Goal: Transaction & Acquisition: Purchase product/service

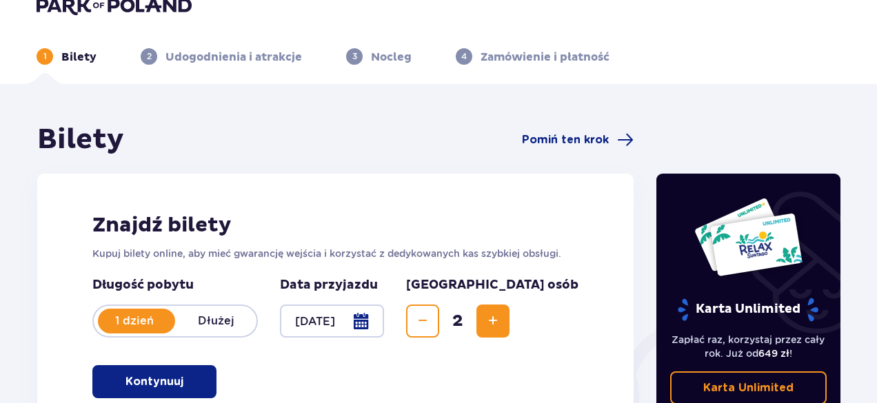
scroll to position [161, 0]
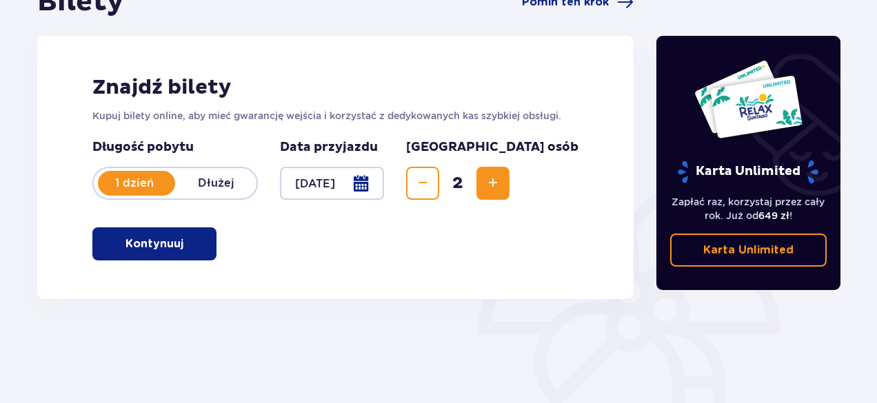
click at [174, 254] on button "Kontynuuj" at bounding box center [154, 243] width 124 height 33
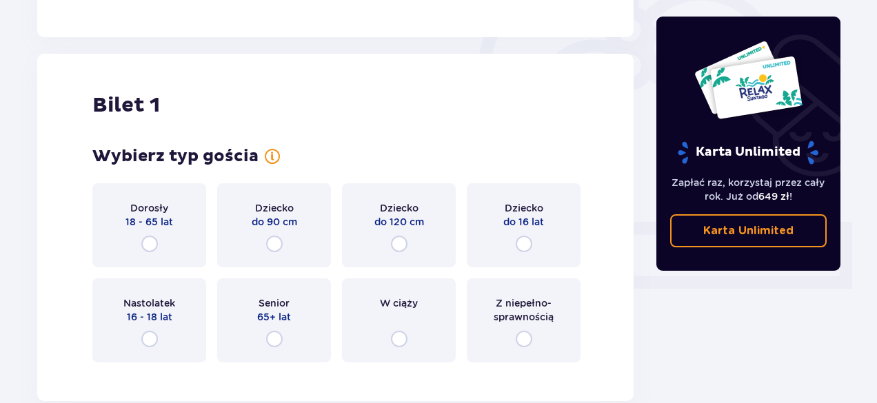
scroll to position [460, 0]
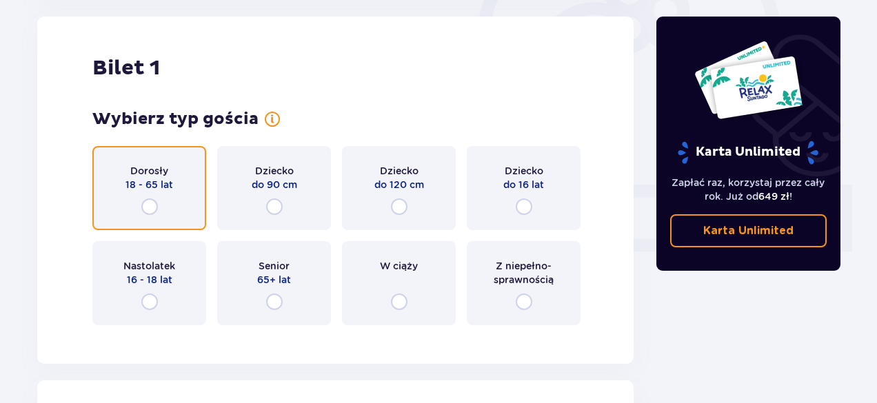
click at [153, 205] on input "radio" at bounding box center [149, 207] width 17 height 17
radio input "true"
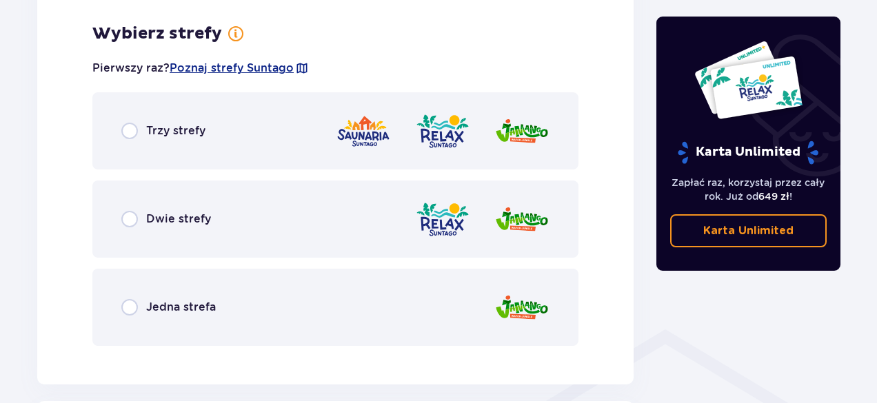
scroll to position [797, 0]
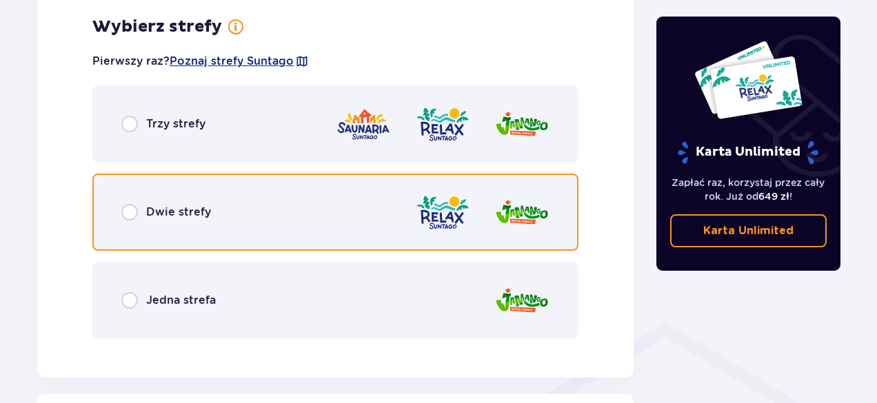
click at [128, 210] on input "radio" at bounding box center [129, 212] width 17 height 17
radio input "true"
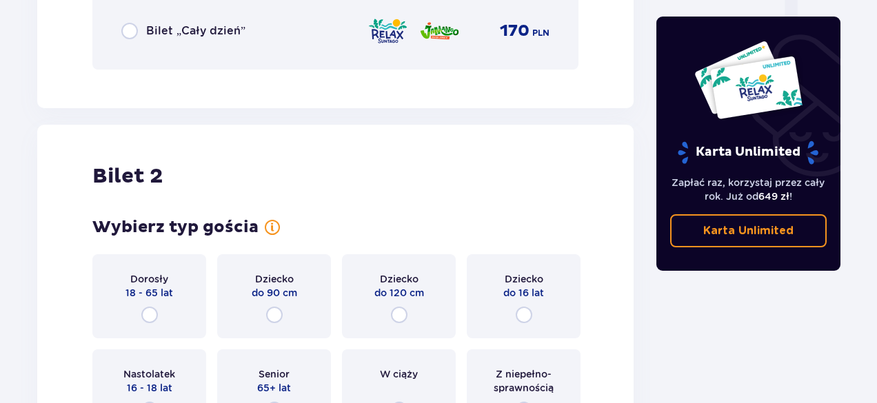
scroll to position [1630, 0]
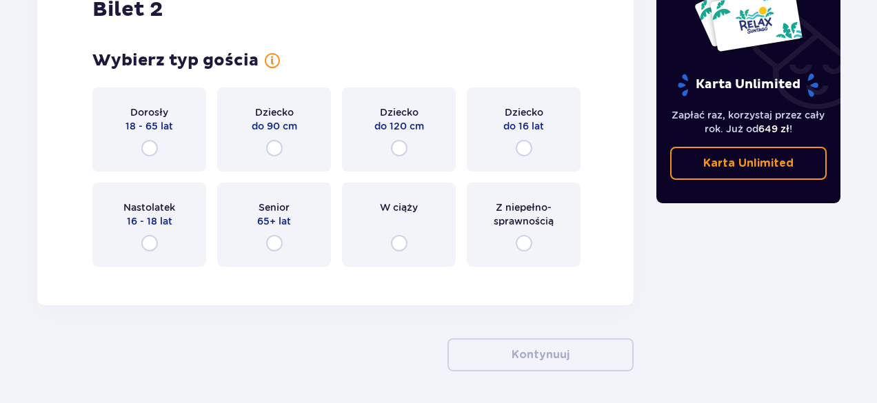
click at [158, 146] on div "Dorosły 18 - 65 lat" at bounding box center [149, 130] width 114 height 84
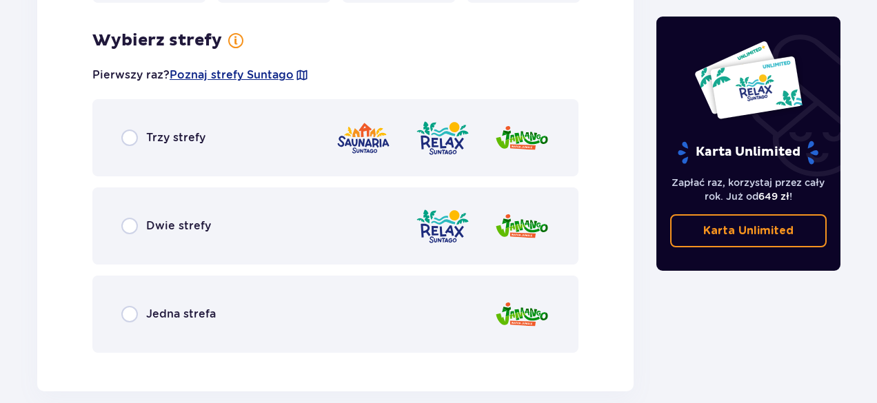
scroll to position [1907, 0]
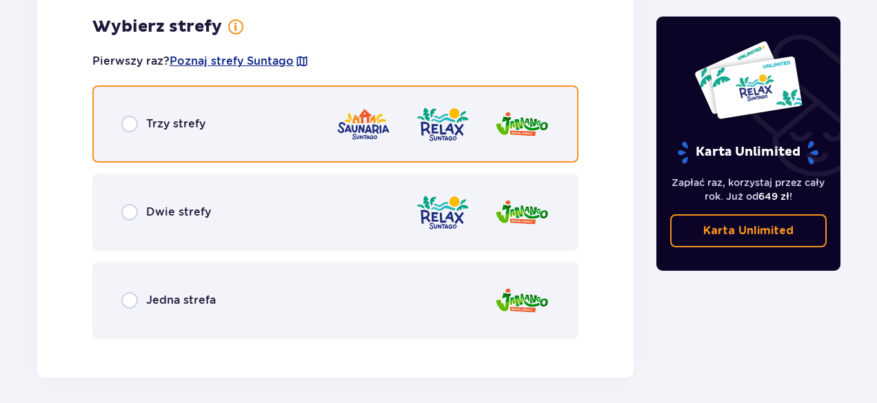
click at [126, 128] on input "radio" at bounding box center [129, 124] width 17 height 17
radio input "true"
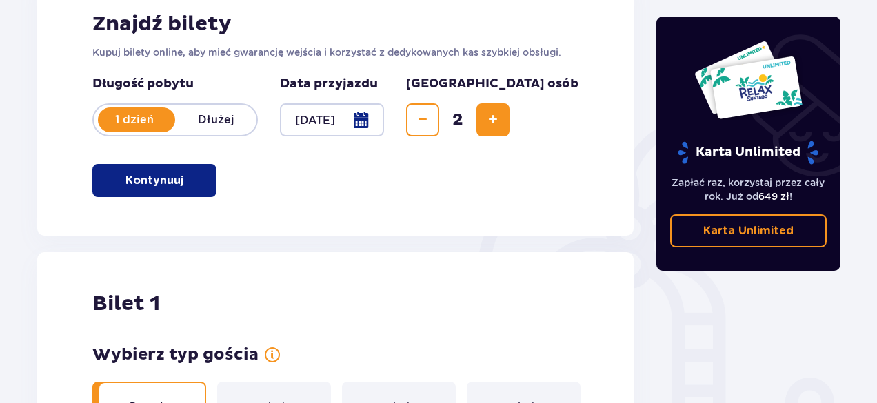
scroll to position [121, 0]
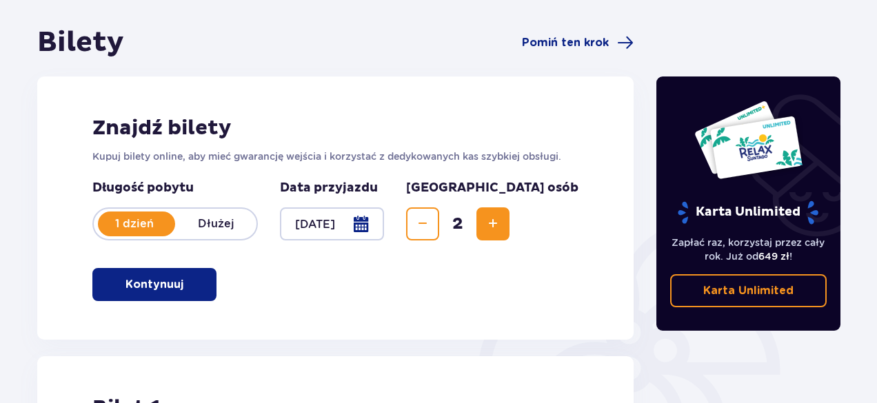
click at [384, 223] on div at bounding box center [332, 223] width 104 height 33
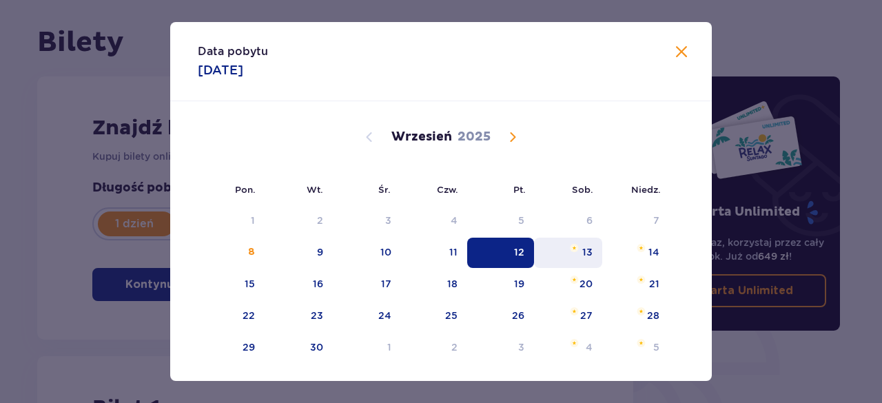
click at [573, 254] on div "13" at bounding box center [568, 253] width 68 height 30
type input "[DATE]"
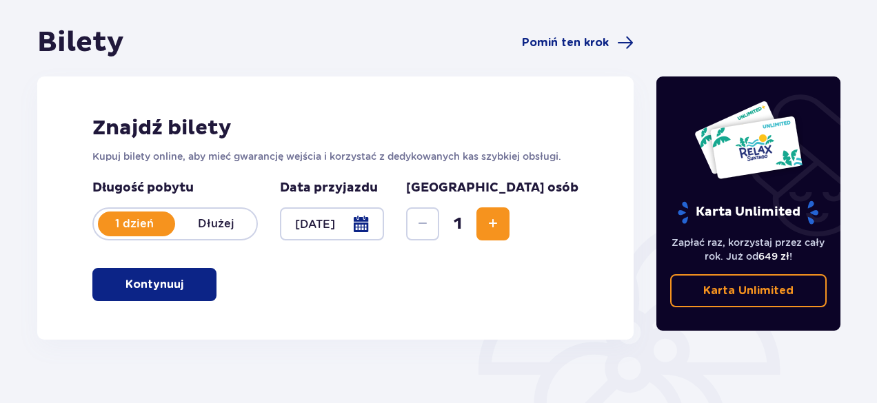
click at [501, 221] on span "Increase" at bounding box center [493, 224] width 17 height 17
click at [203, 298] on button "Kontynuuj" at bounding box center [154, 284] width 124 height 33
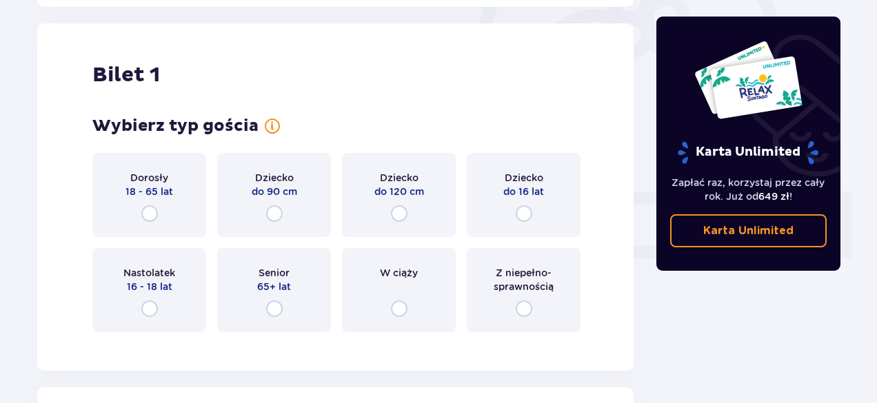
scroll to position [460, 0]
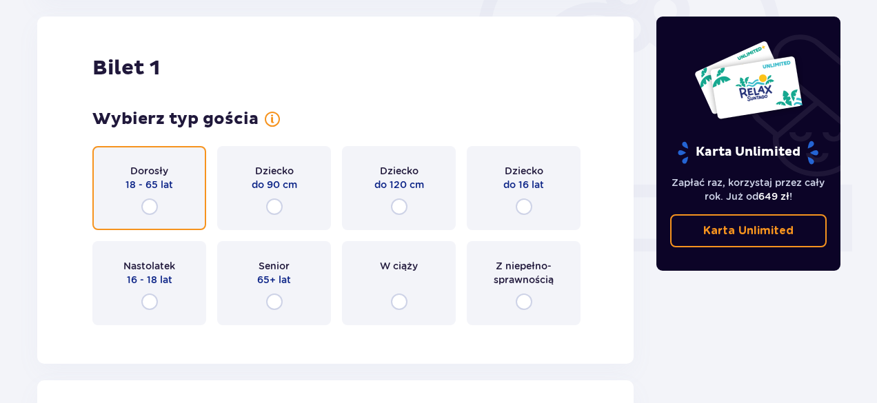
click at [154, 211] on input "radio" at bounding box center [149, 207] width 17 height 17
radio input "true"
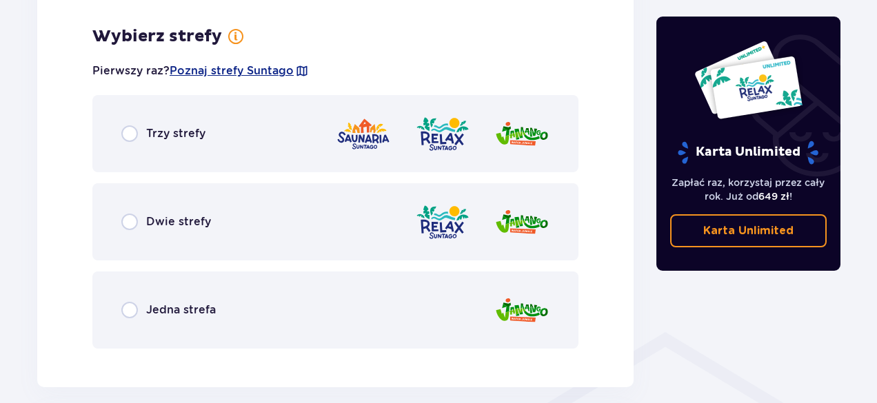
scroll to position [797, 0]
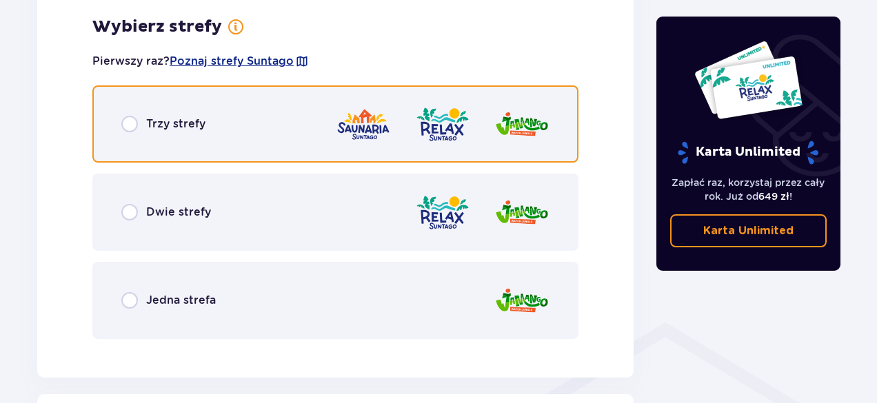
click at [123, 121] on input "radio" at bounding box center [129, 124] width 17 height 17
radio input "true"
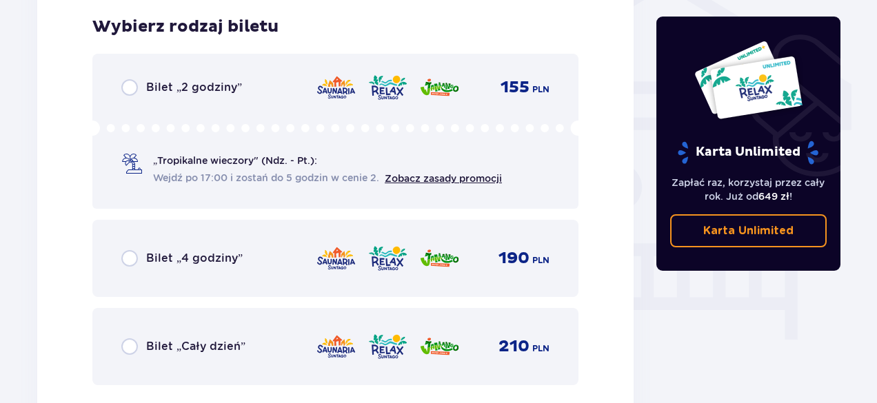
scroll to position [871, 0]
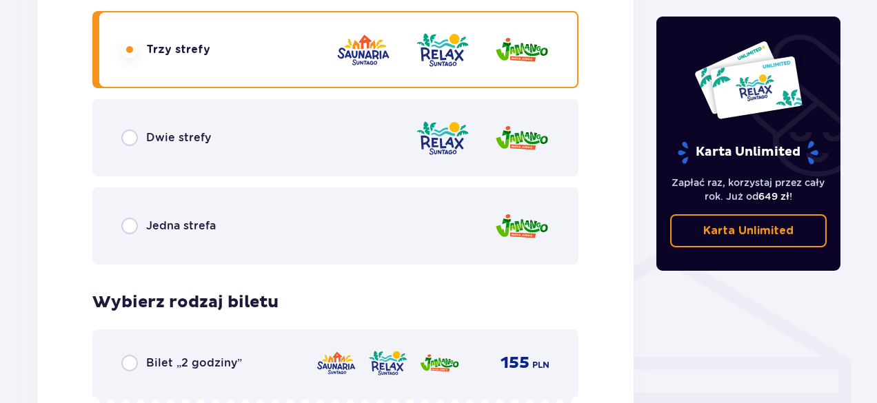
click at [139, 137] on div "Dwie strefy" at bounding box center [166, 138] width 90 height 17
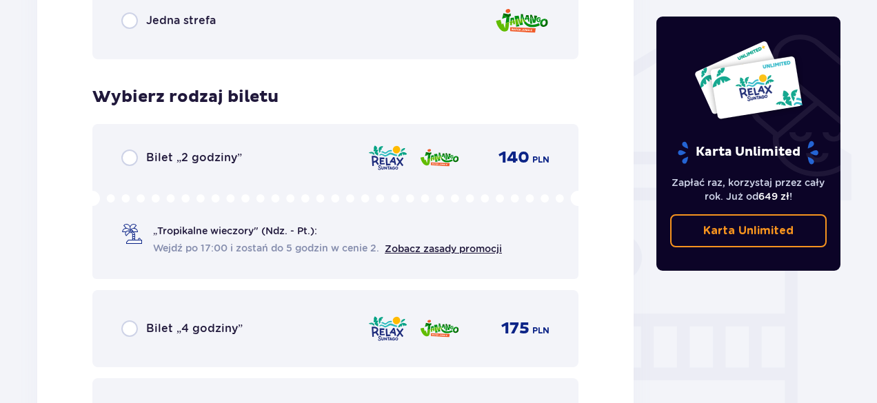
scroll to position [1078, 0]
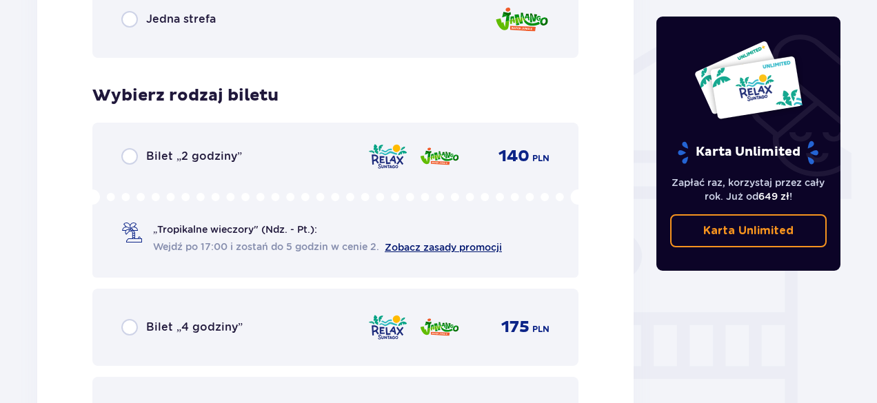
click at [444, 247] on link "Zobacz zasady promocji" at bounding box center [443, 247] width 117 height 11
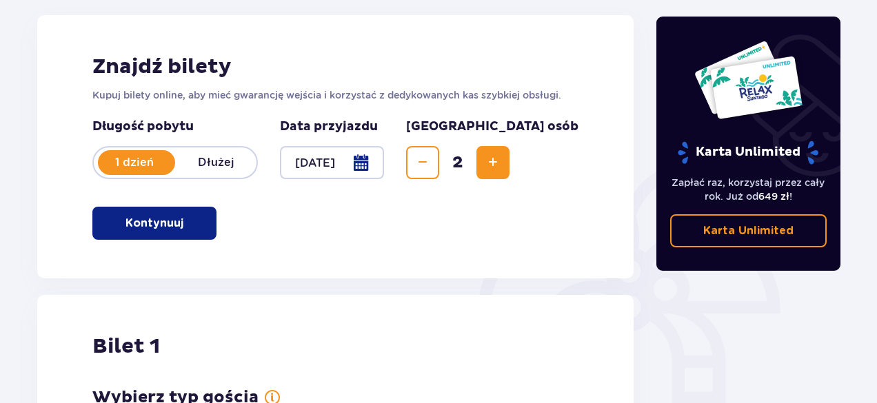
scroll to position [44, 0]
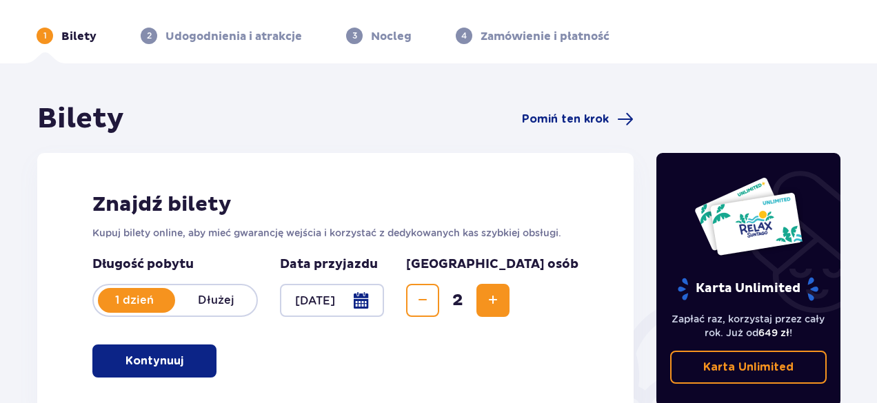
click at [384, 298] on div at bounding box center [332, 300] width 104 height 33
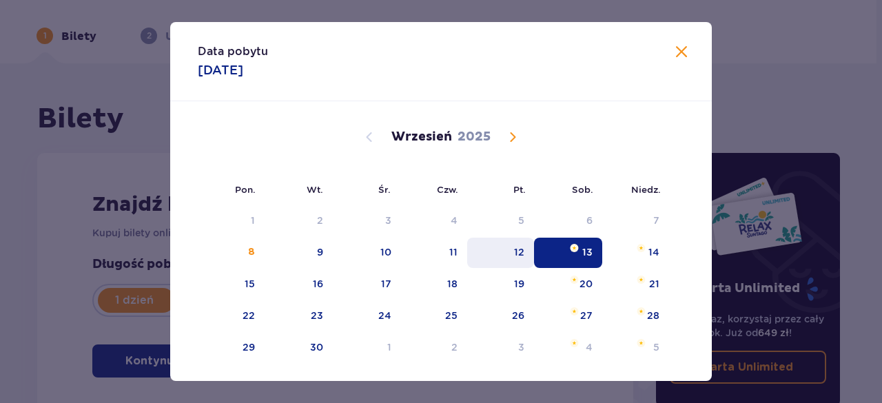
click at [497, 256] on div "12" at bounding box center [500, 253] width 67 height 30
type input "[DATE]"
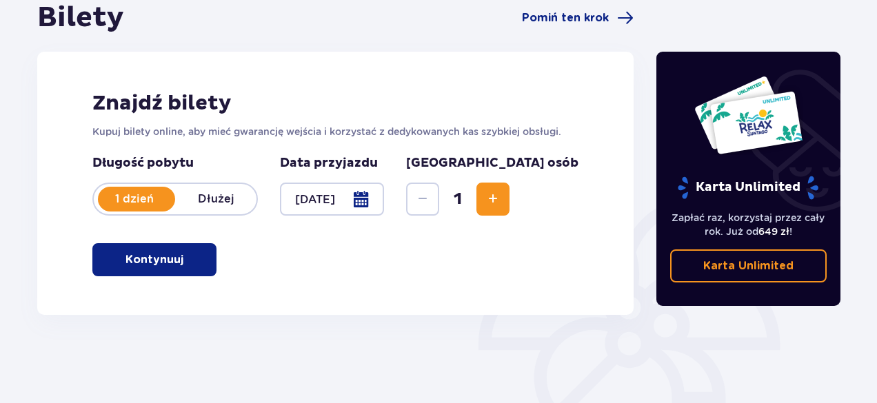
scroll to position [182, 0]
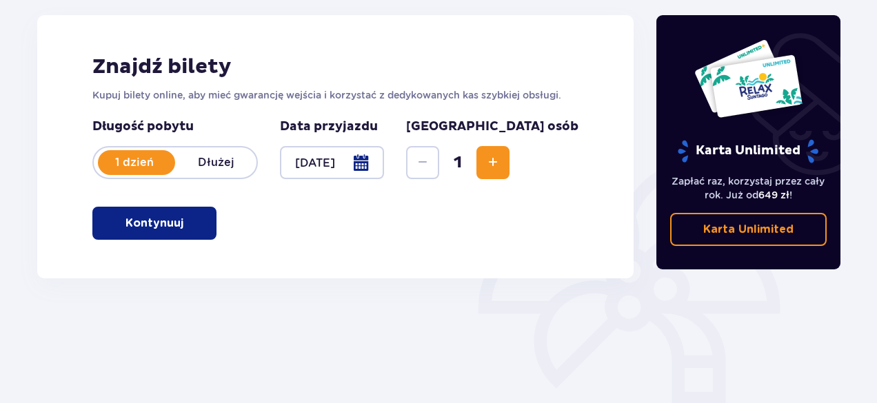
click at [501, 163] on span "Increase" at bounding box center [493, 162] width 17 height 17
click at [134, 230] on p "Kontynuuj" at bounding box center [154, 223] width 58 height 15
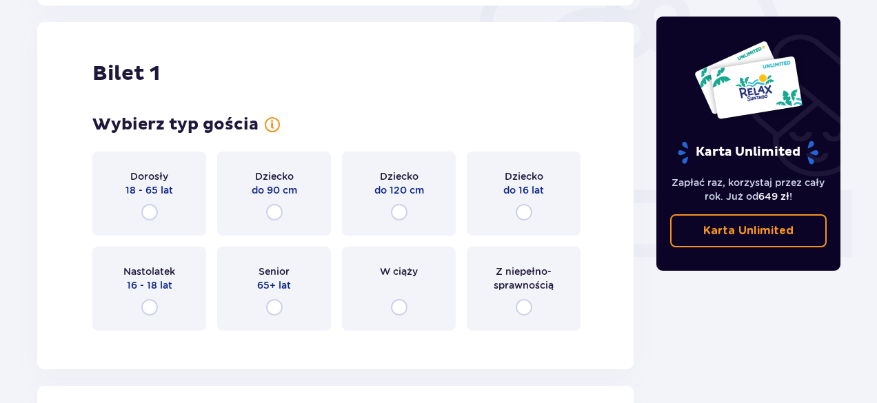
scroll to position [460, 0]
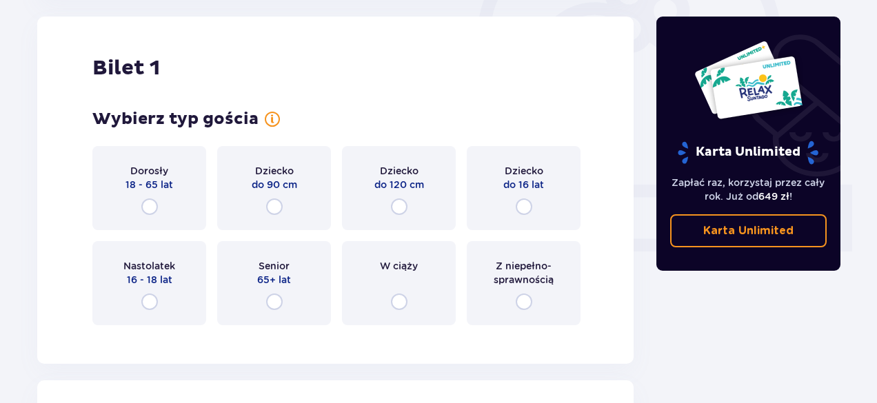
click at [157, 213] on div "Dorosły 18 - 65 lat" at bounding box center [149, 188] width 114 height 84
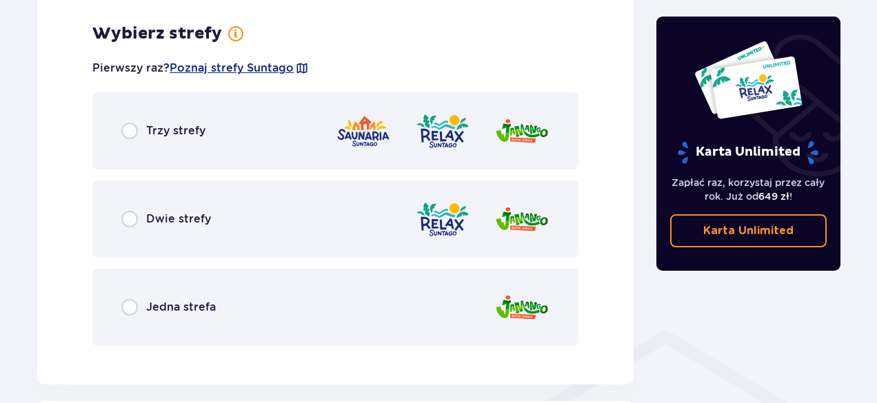
scroll to position [797, 0]
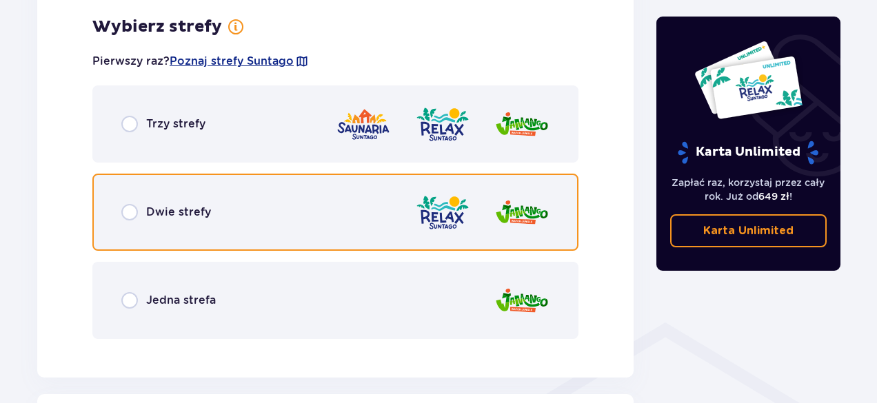
click at [129, 212] on input "radio" at bounding box center [129, 212] width 17 height 17
radio input "true"
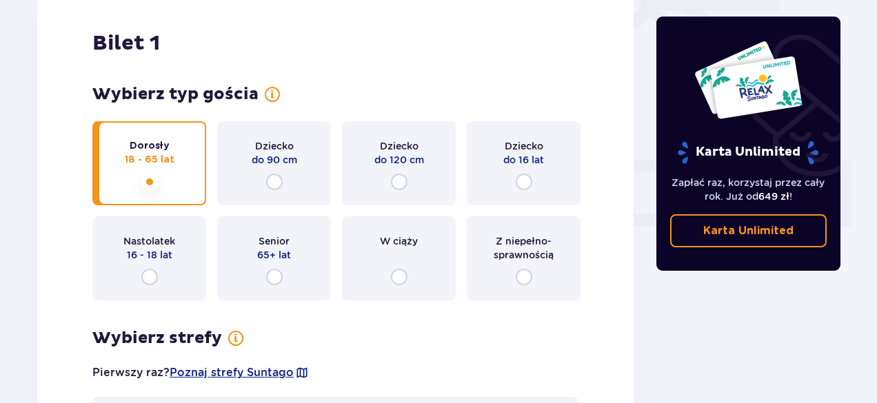
scroll to position [483, 0]
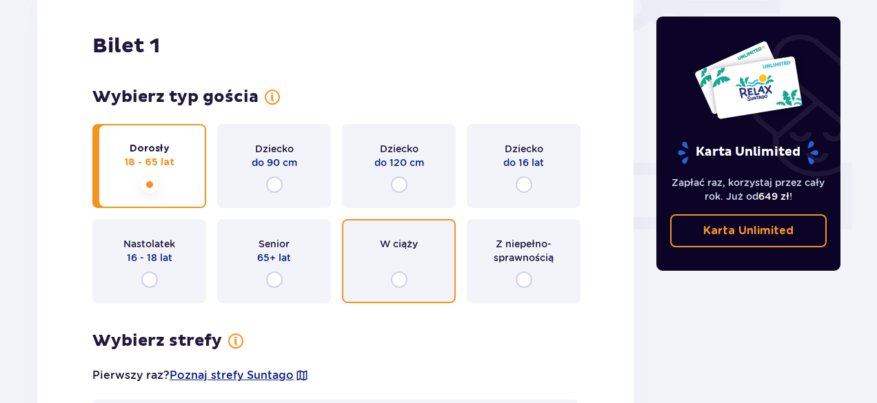
click at [396, 276] on input "radio" at bounding box center [399, 280] width 17 height 17
radio input "true"
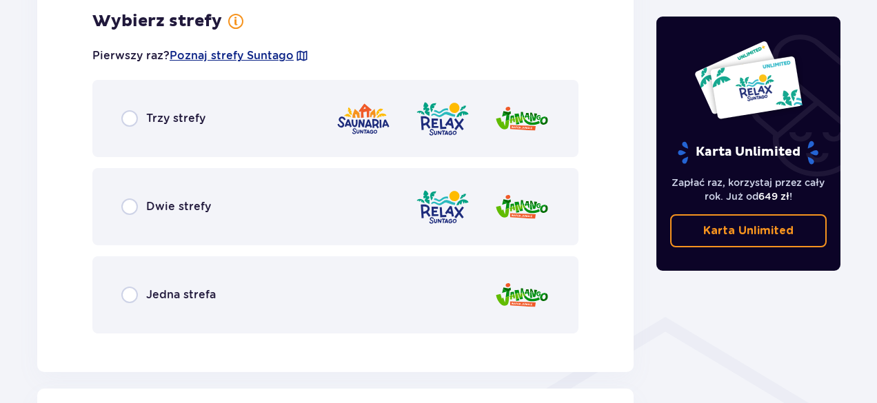
scroll to position [797, 0]
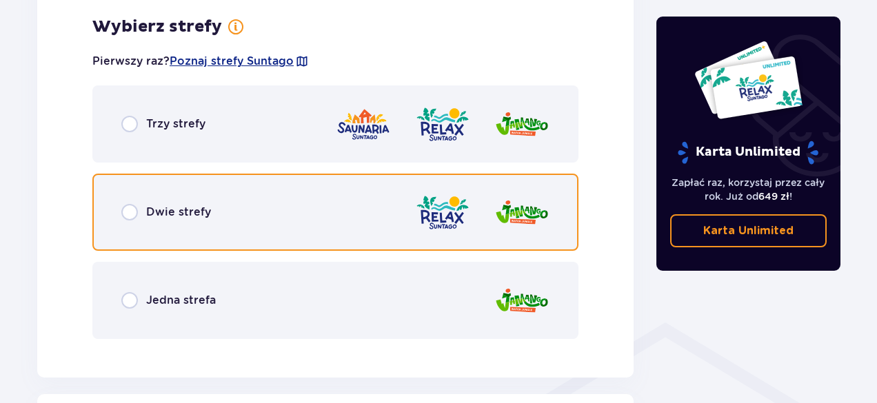
click at [132, 216] on input "radio" at bounding box center [129, 212] width 17 height 17
radio input "true"
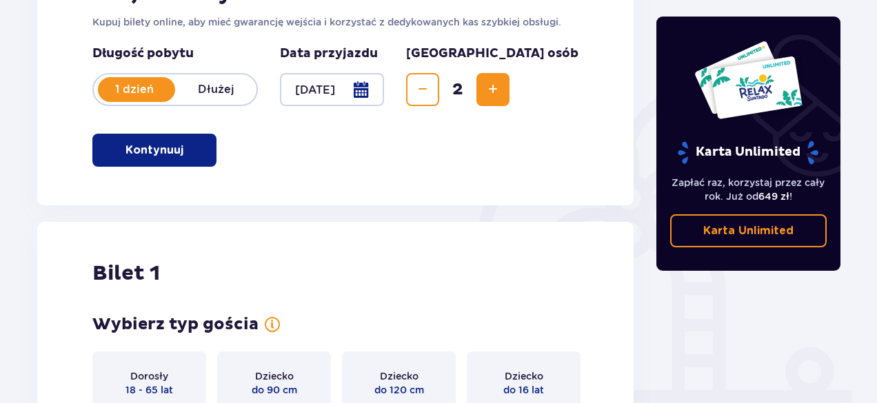
scroll to position [458, 0]
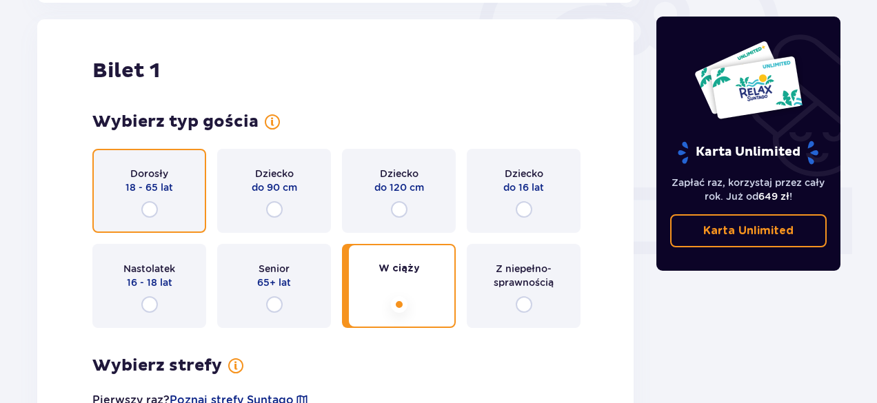
click at [154, 212] on input "radio" at bounding box center [149, 209] width 17 height 17
radio input "true"
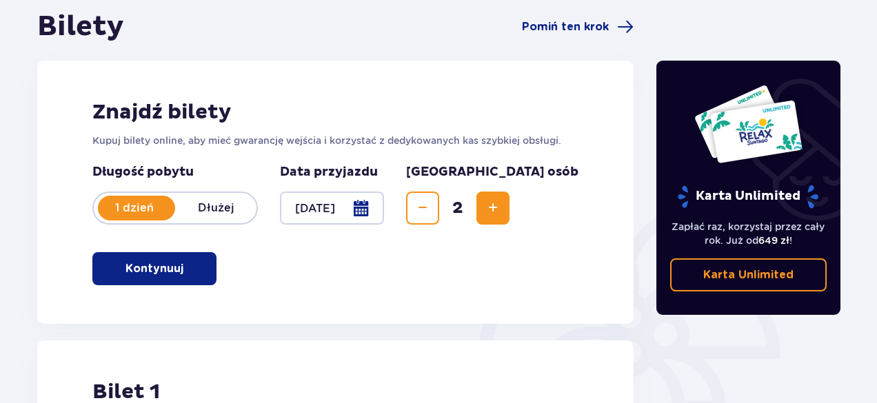
scroll to position [138, 0]
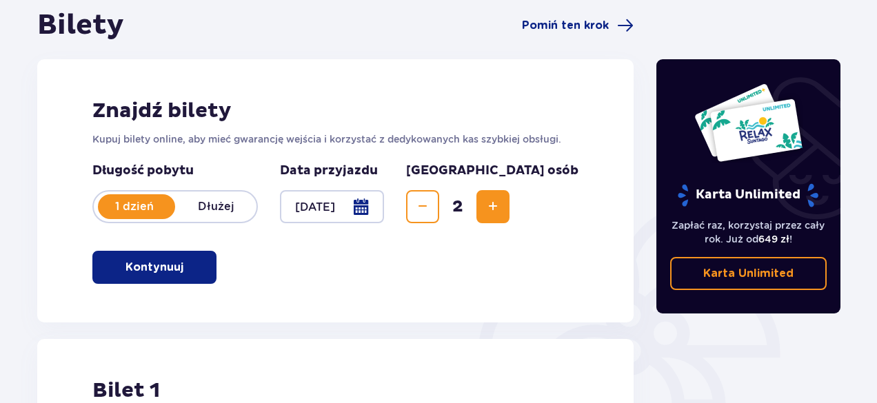
click at [749, 280] on p "Karta Unlimited" at bounding box center [748, 273] width 90 height 15
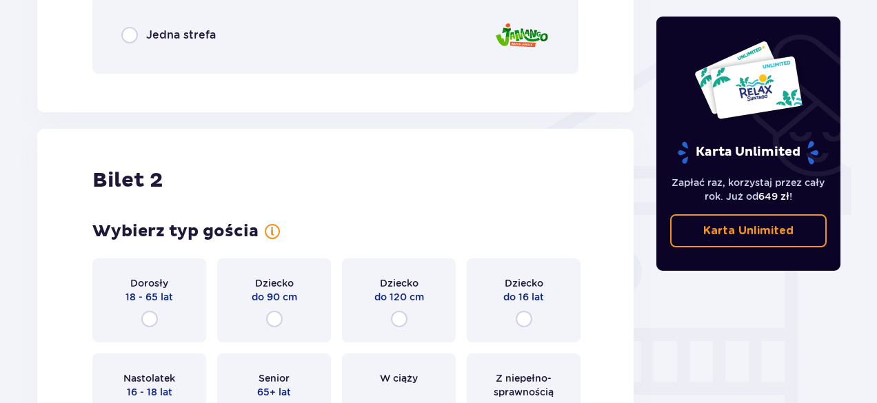
scroll to position [1034, 0]
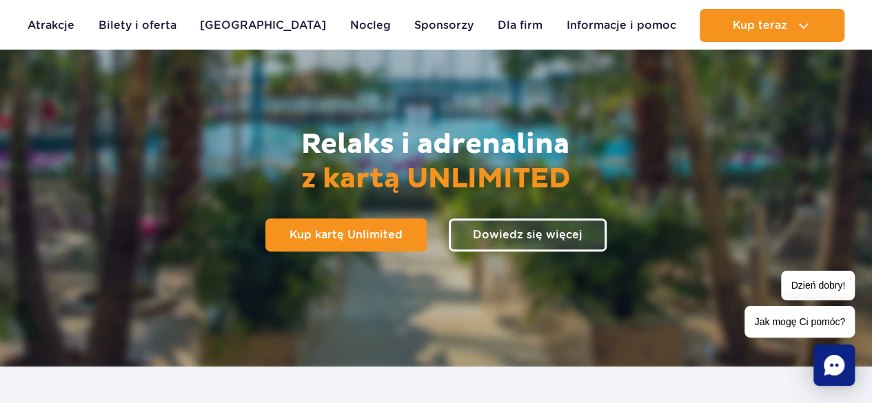
scroll to position [138, 0]
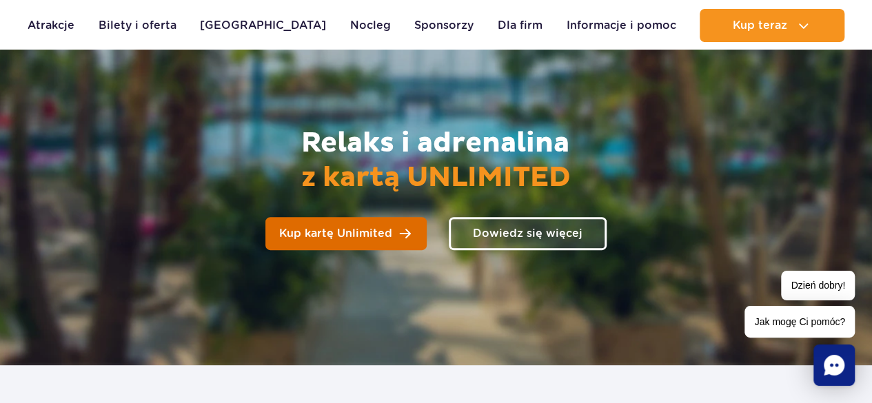
click at [355, 230] on span "Kup kartę Unlimited" at bounding box center [335, 233] width 113 height 11
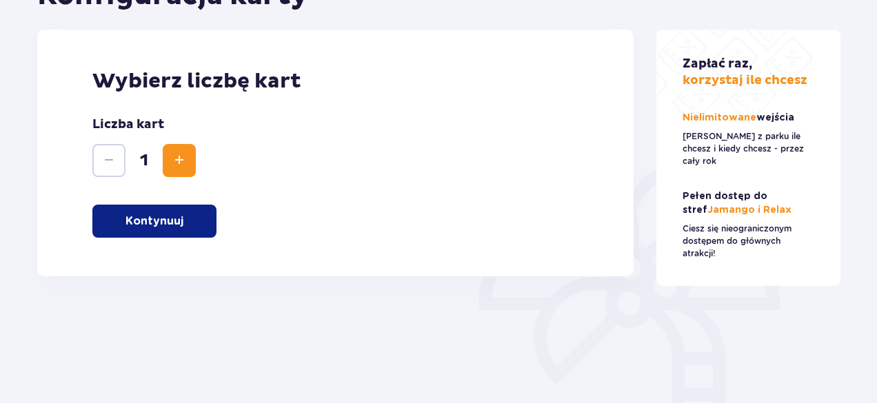
scroll to position [207, 0]
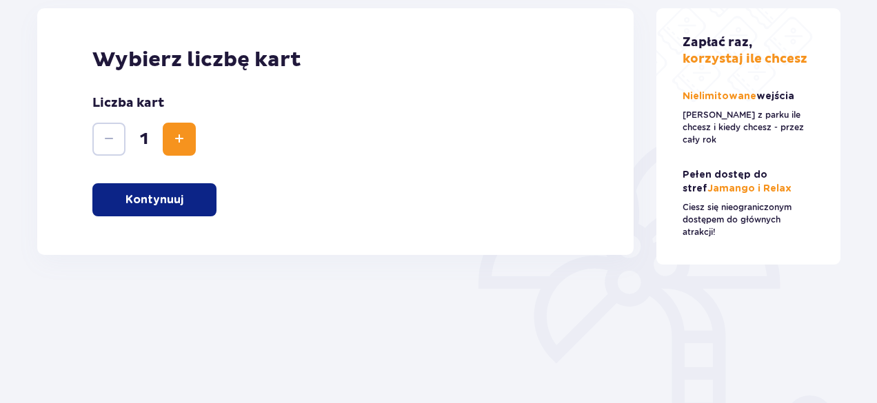
click at [110, 203] on button "Kontynuuj" at bounding box center [154, 199] width 124 height 33
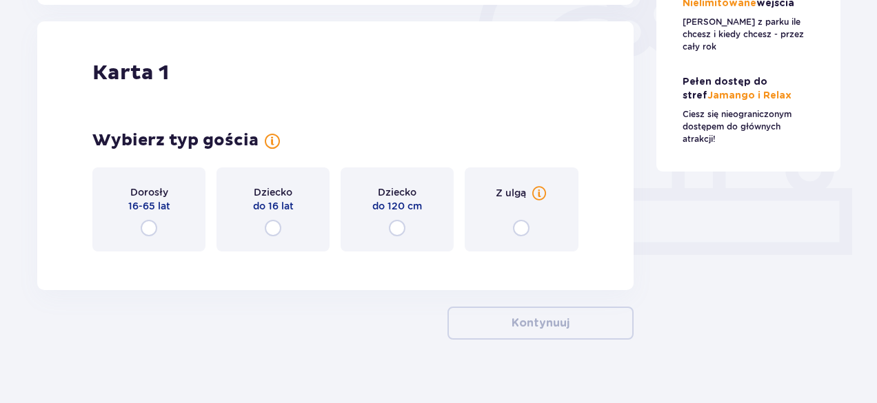
scroll to position [462, 0]
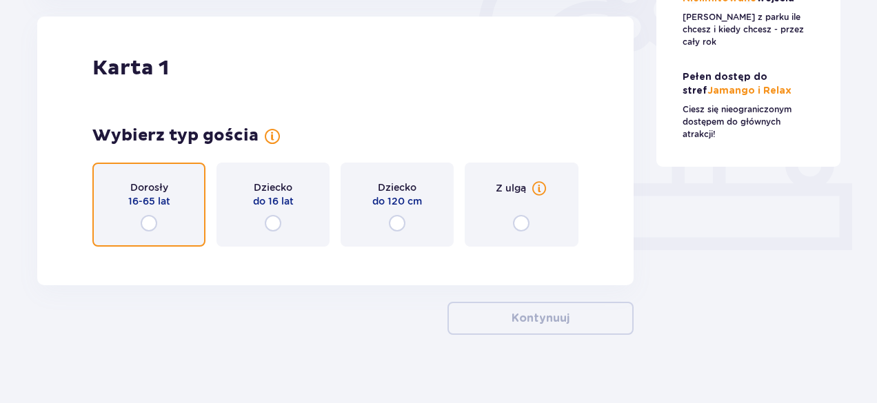
click at [150, 223] on input "radio" at bounding box center [149, 223] width 17 height 17
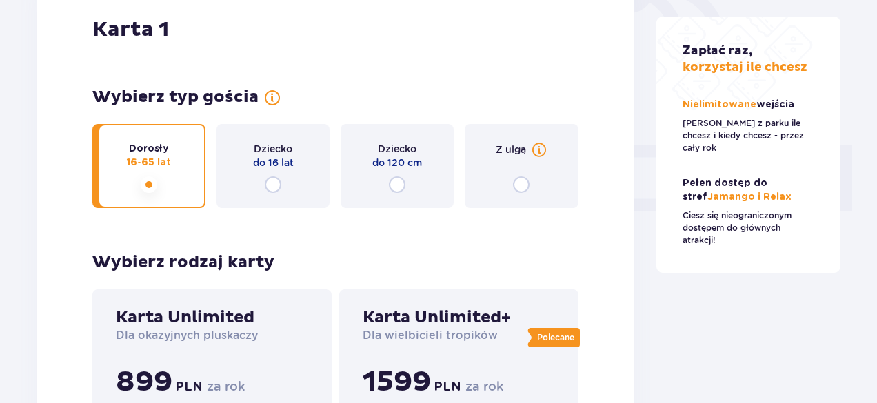
scroll to position [529, 0]
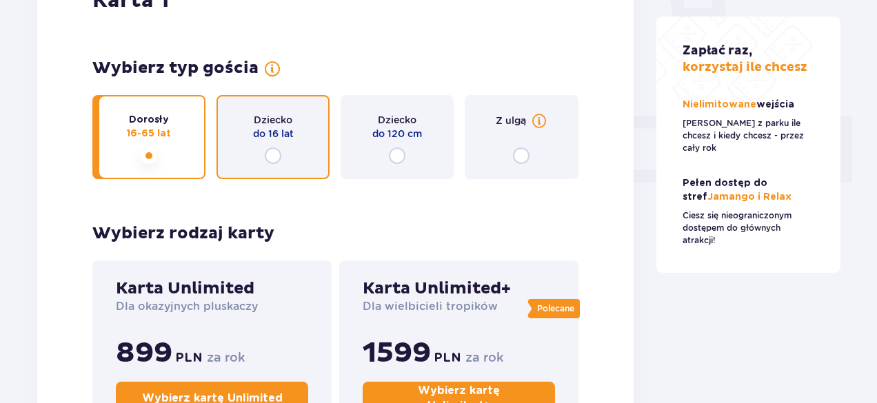
click at [272, 158] on input "radio" at bounding box center [273, 156] width 17 height 17
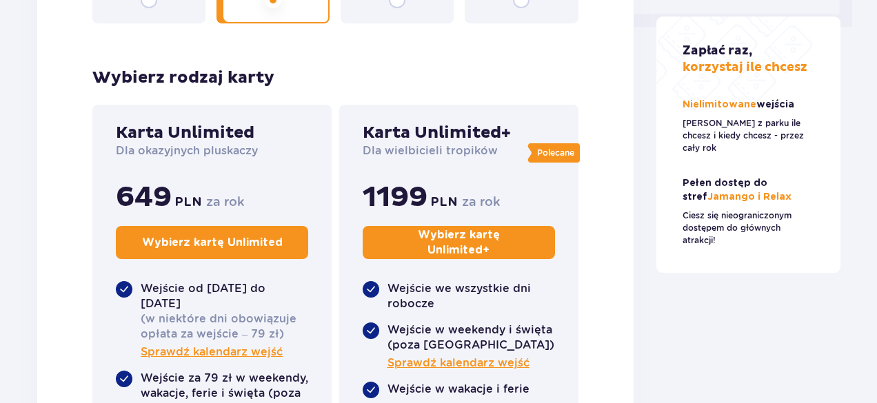
scroll to position [598, 0]
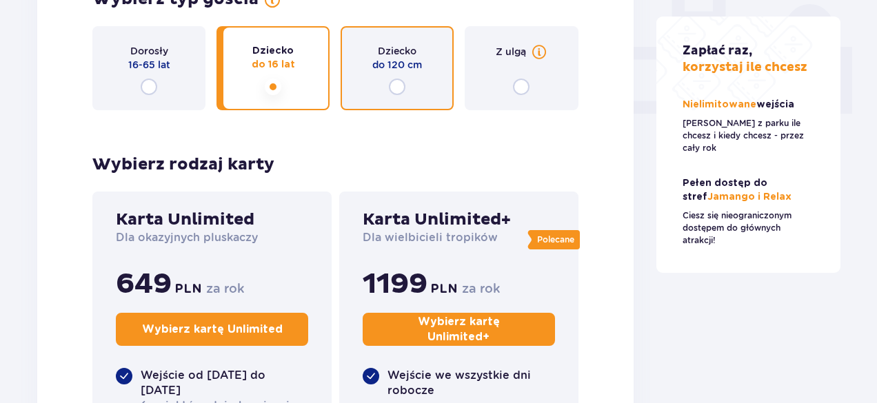
click at [400, 82] on input "radio" at bounding box center [397, 87] width 17 height 17
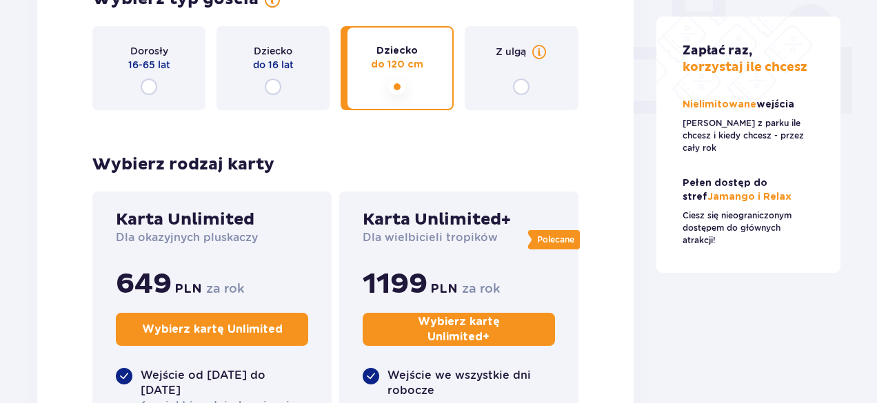
click at [512, 84] on div "Z ulgą" at bounding box center [521, 68] width 113 height 84
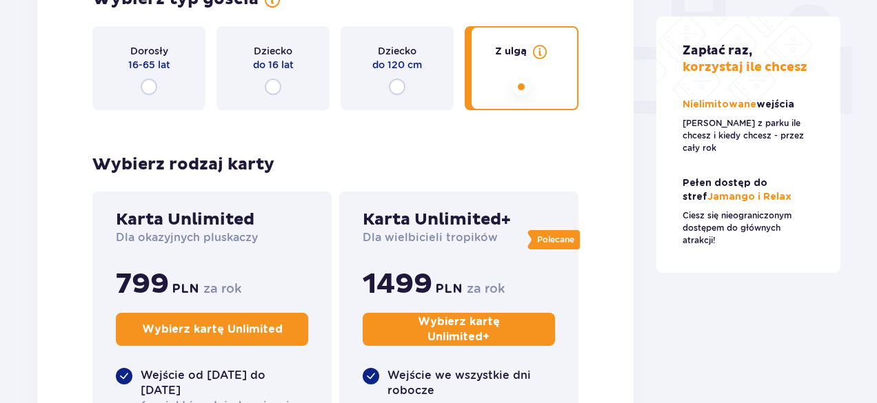
click at [161, 86] on div "Dorosły 16-65 lat" at bounding box center [148, 68] width 113 height 84
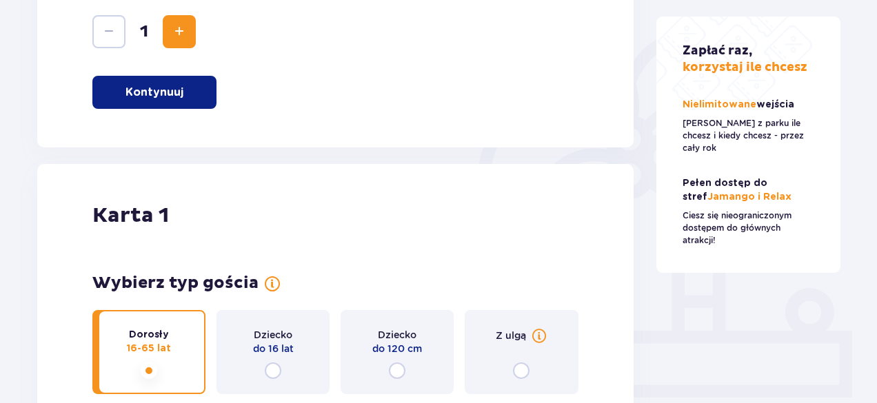
scroll to position [150, 0]
